Goal: Communication & Community: Answer question/provide support

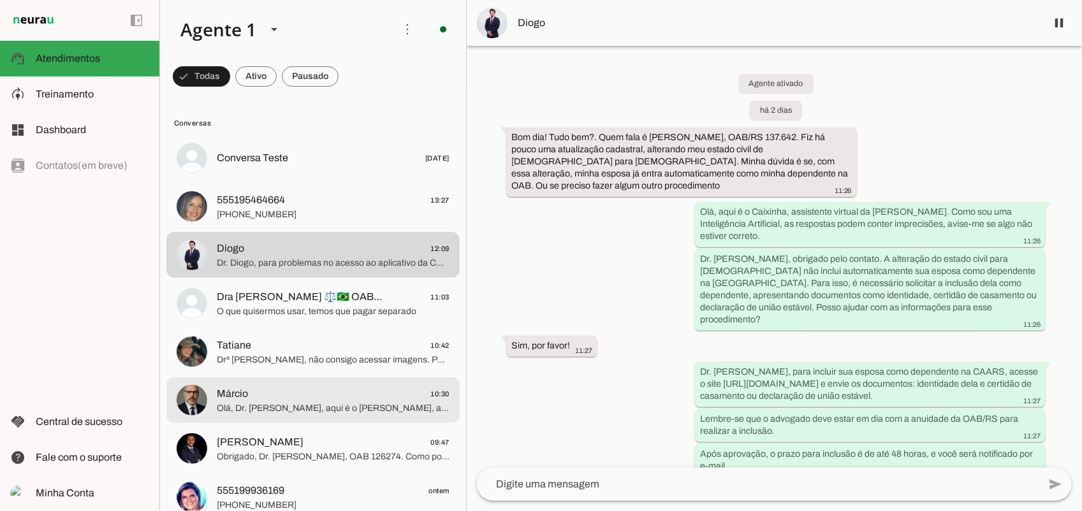
scroll to position [555, 0]
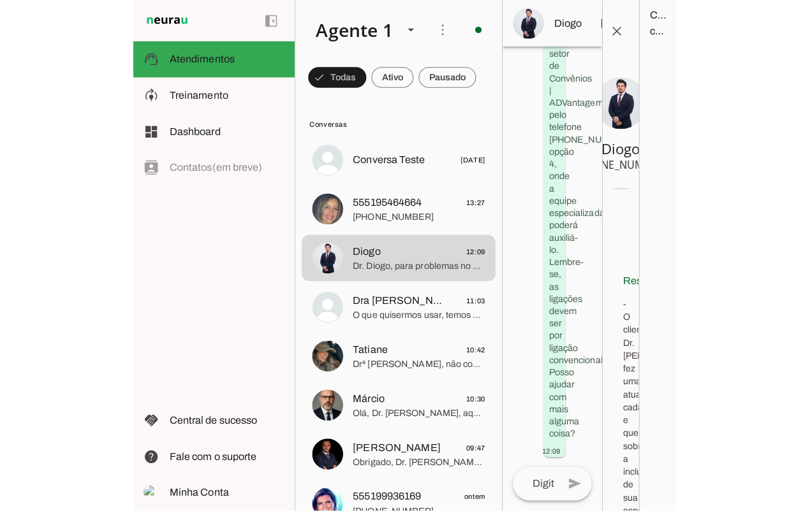
scroll to position [749, 0]
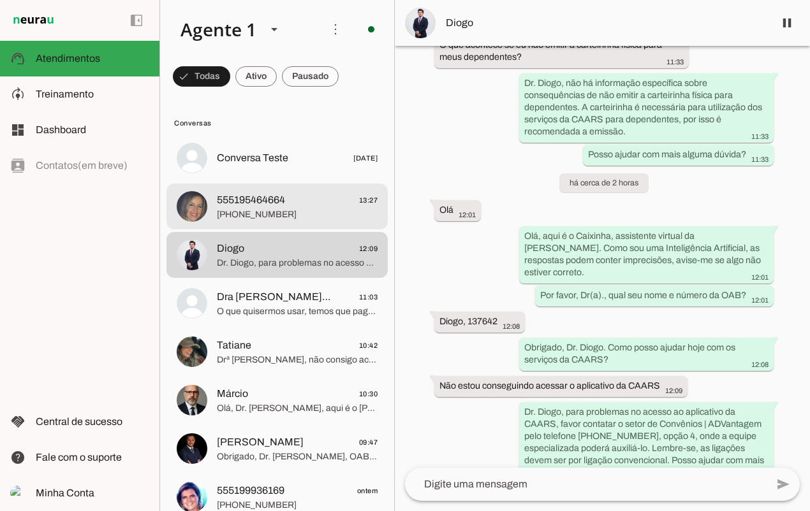
click at [256, 204] on span "555195464664" at bounding box center [251, 200] width 68 height 15
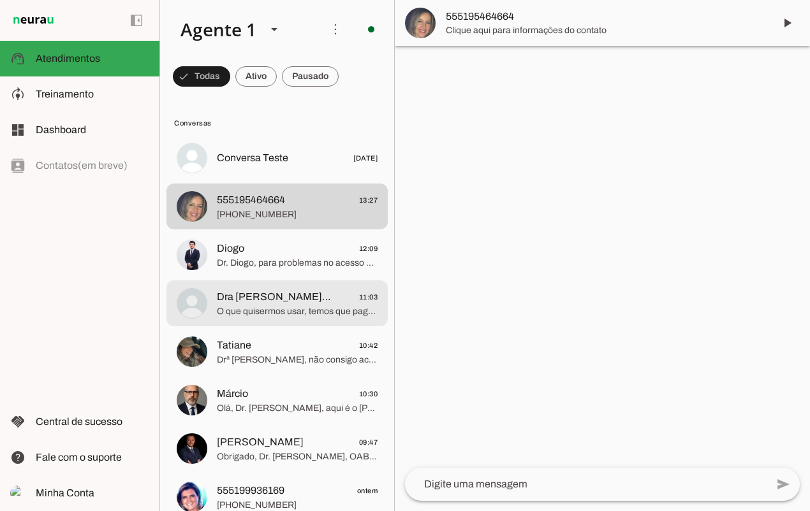
click at [223, 181] on md-item "Dra [PERSON_NAME] ⚖️🇧🇷 OAB/RS 71646 11:03 O que quisermos usar, temos que pagar…" at bounding box center [276, 158] width 221 height 46
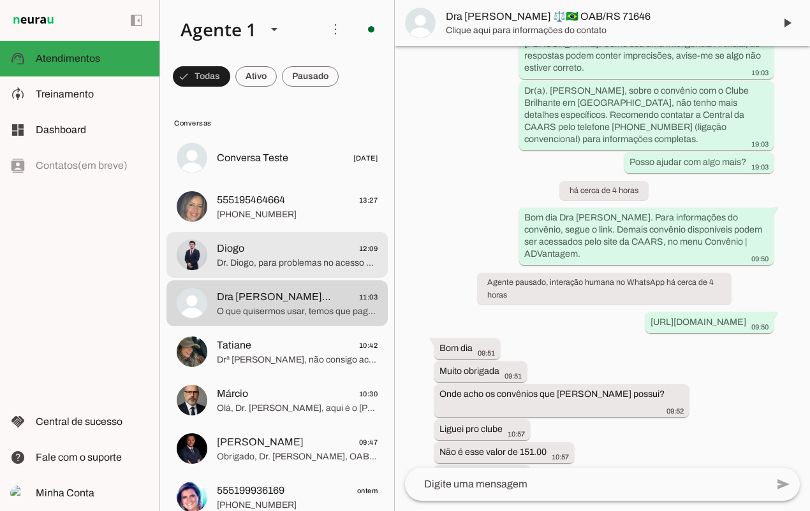
click at [239, 243] on span "Diogo" at bounding box center [230, 248] width 27 height 15
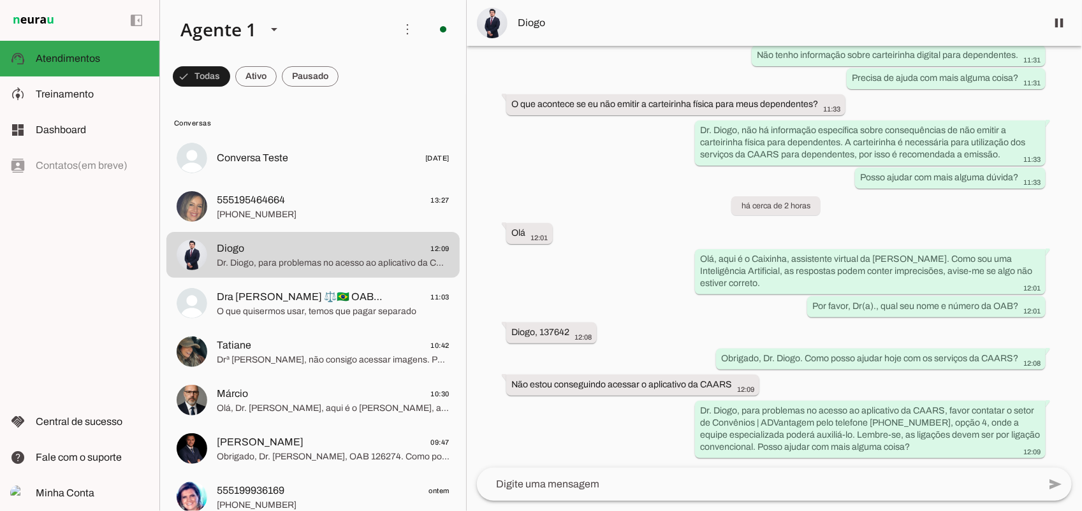
scroll to position [555, 0]
